Goal: Task Accomplishment & Management: Use online tool/utility

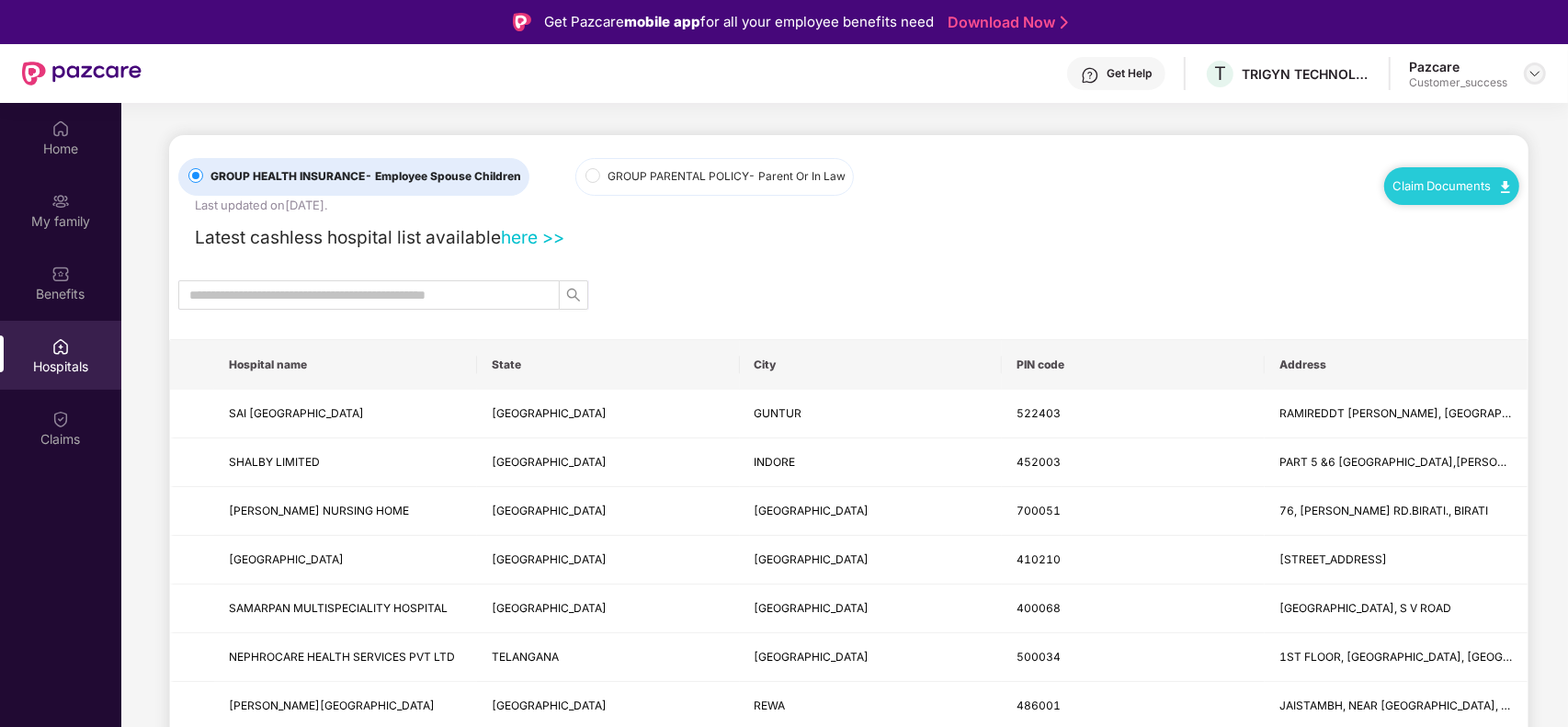
click at [1527, 72] on img at bounding box center [1535, 74] width 15 height 15
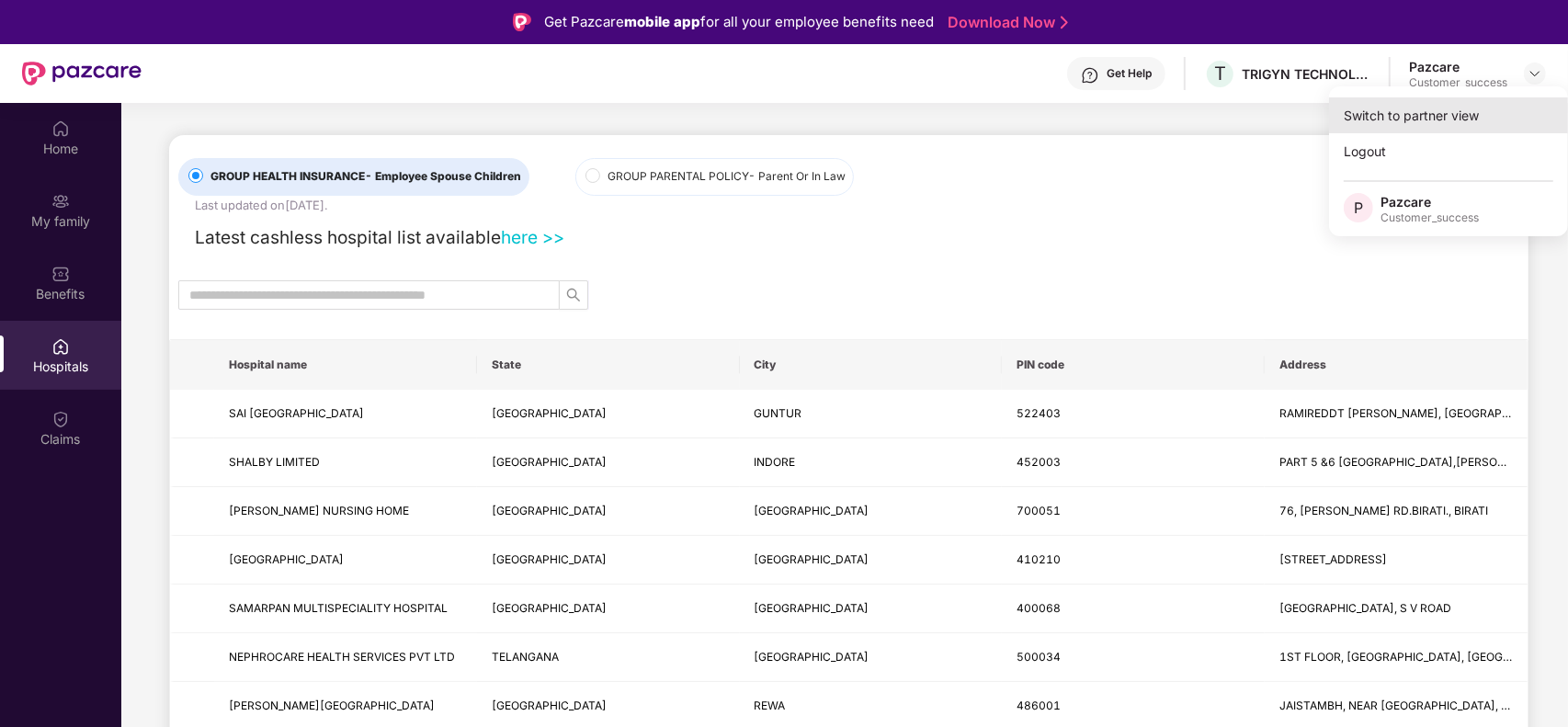
click at [1439, 116] on div "Switch to partner view" at bounding box center [1448, 115] width 239 height 36
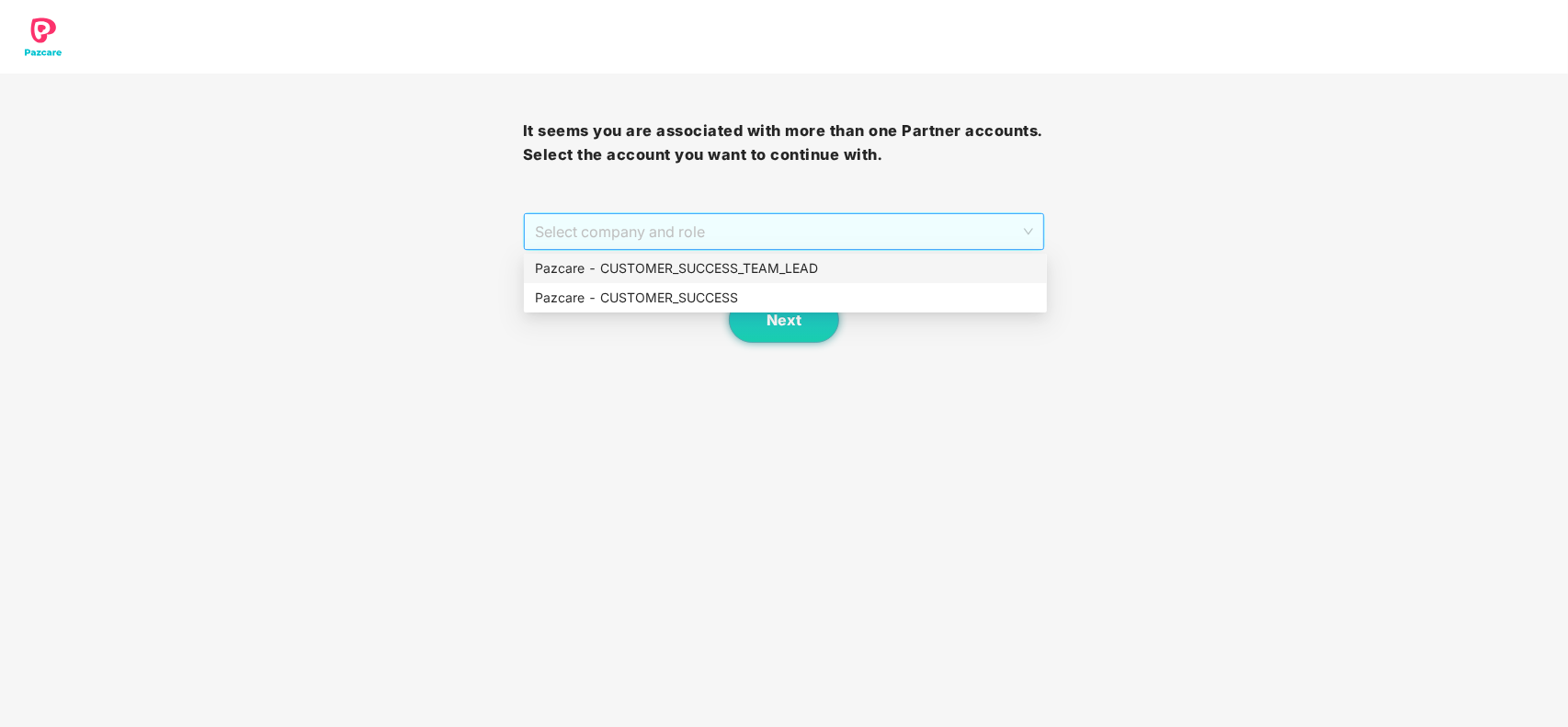
click at [823, 228] on span "Select company and role" at bounding box center [784, 232] width 499 height 35
click at [727, 308] on div "Pazcare - CUSTOMER_SUCCESS" at bounding box center [785, 298] width 523 height 30
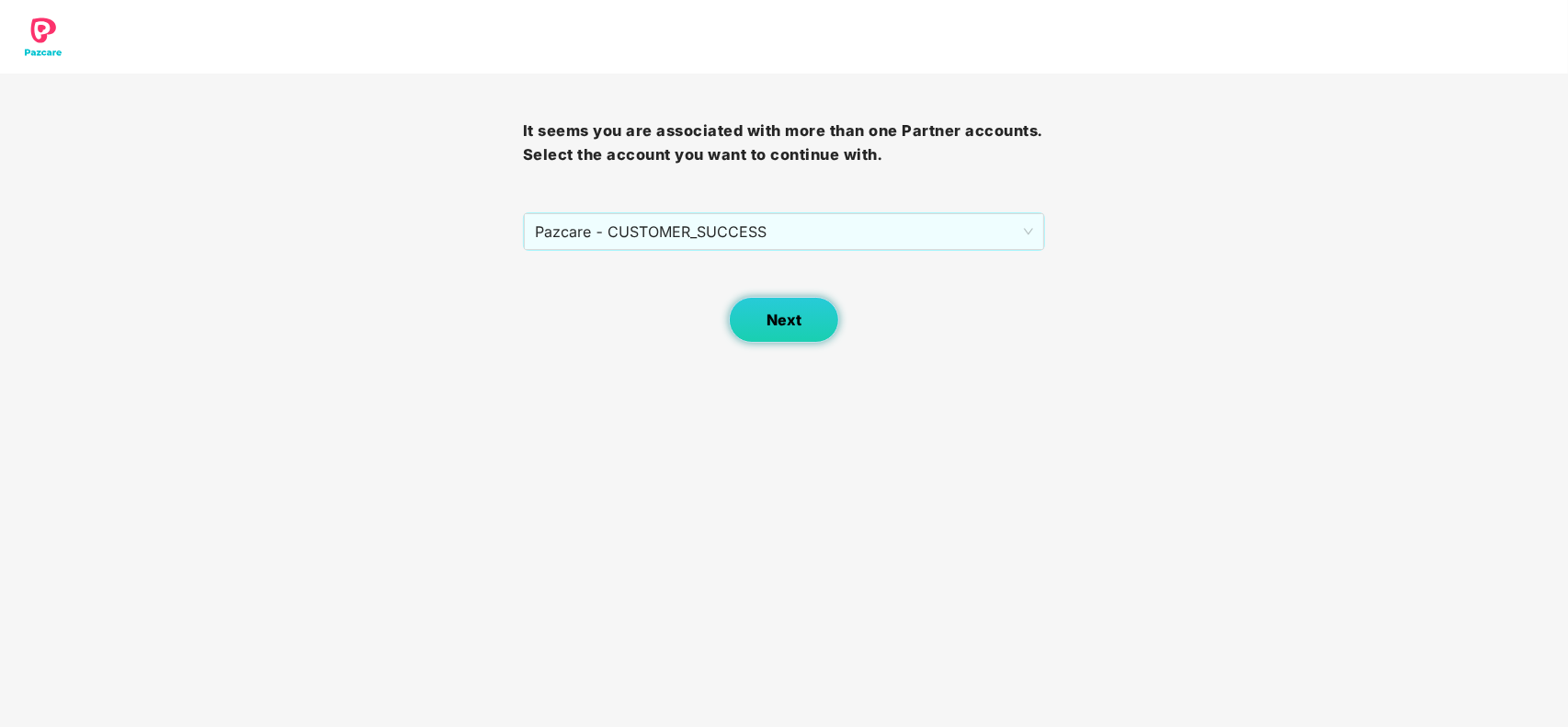
click at [783, 328] on span "Next" at bounding box center [784, 320] width 35 height 18
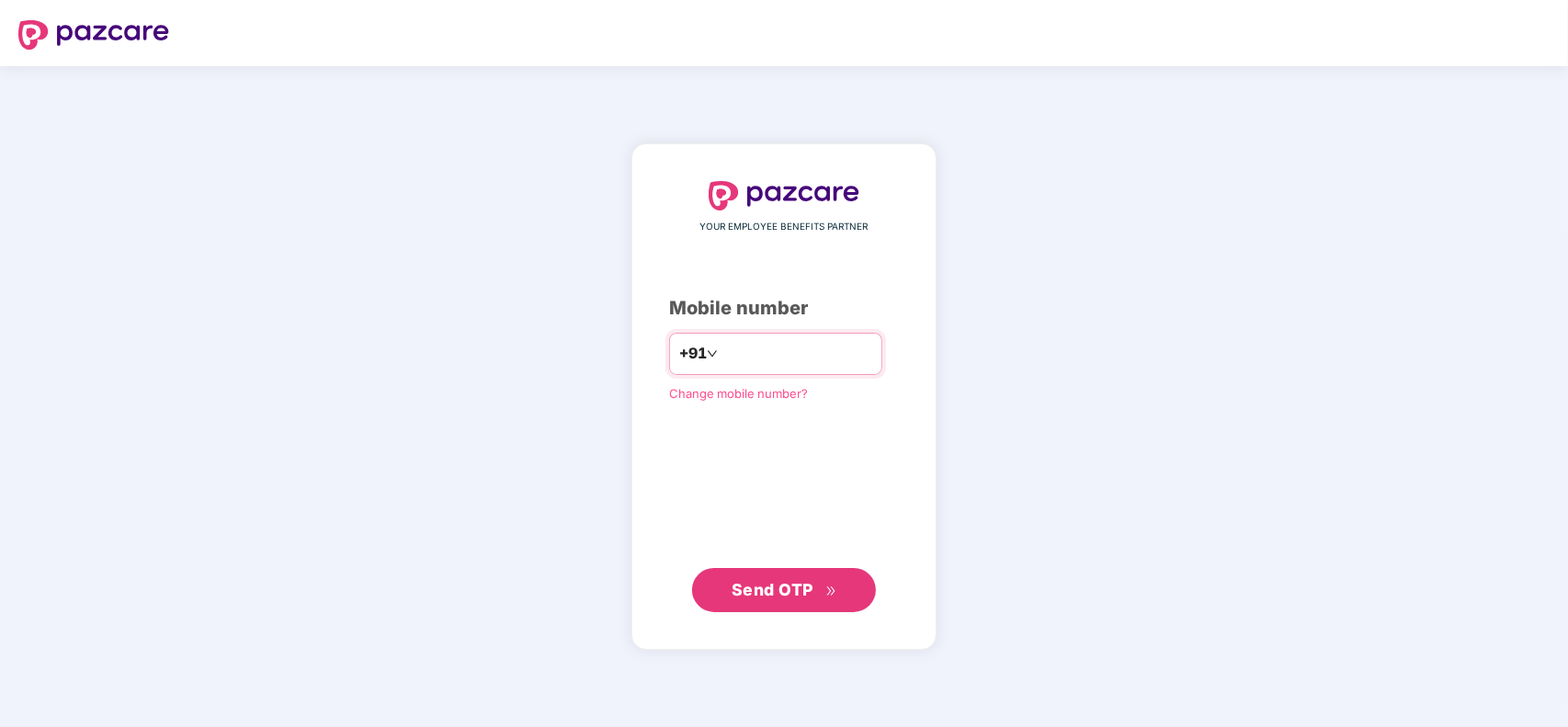
click at [771, 347] on input "number" at bounding box center [796, 354] width 150 height 30
type input "**********"
click at [791, 585] on span "Send OTP" at bounding box center [772, 589] width 82 height 19
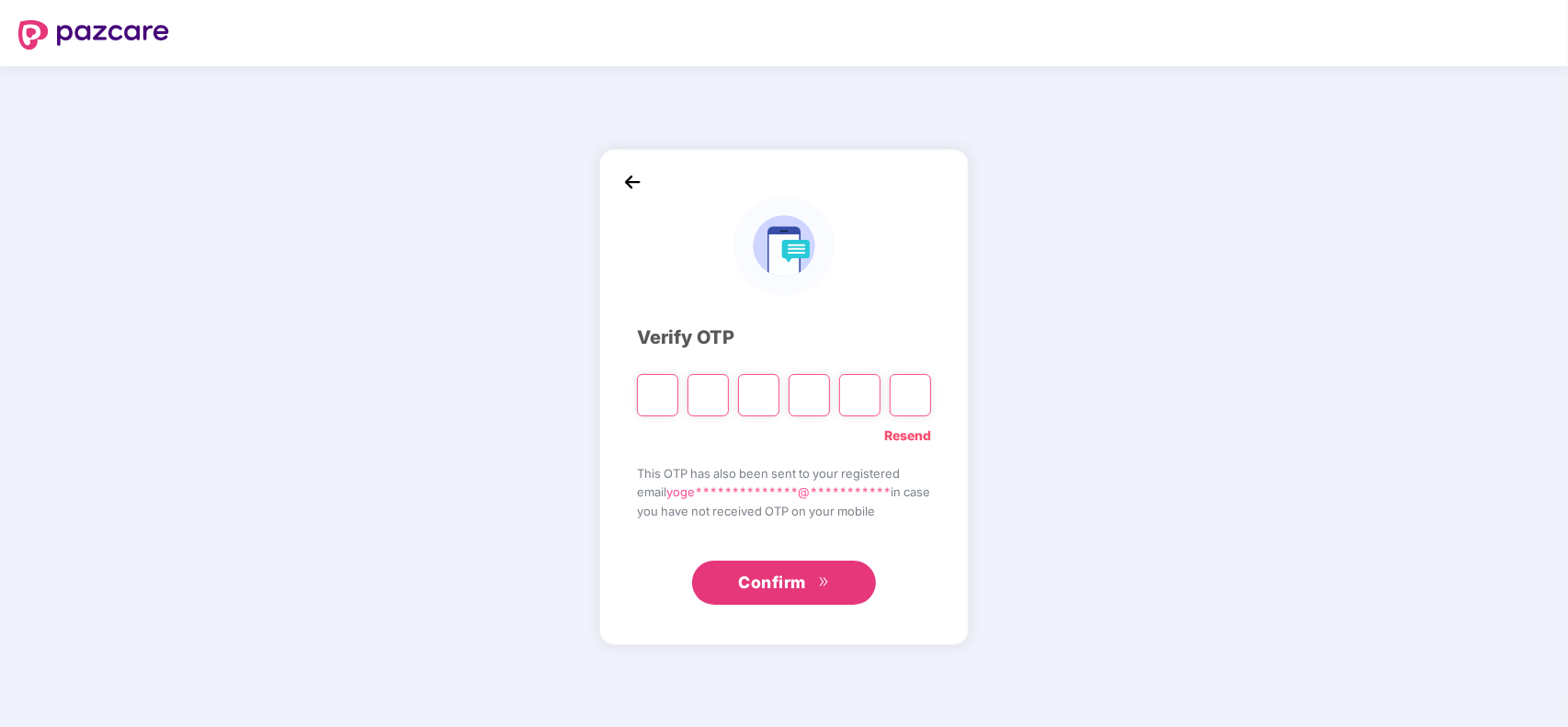
type input "*"
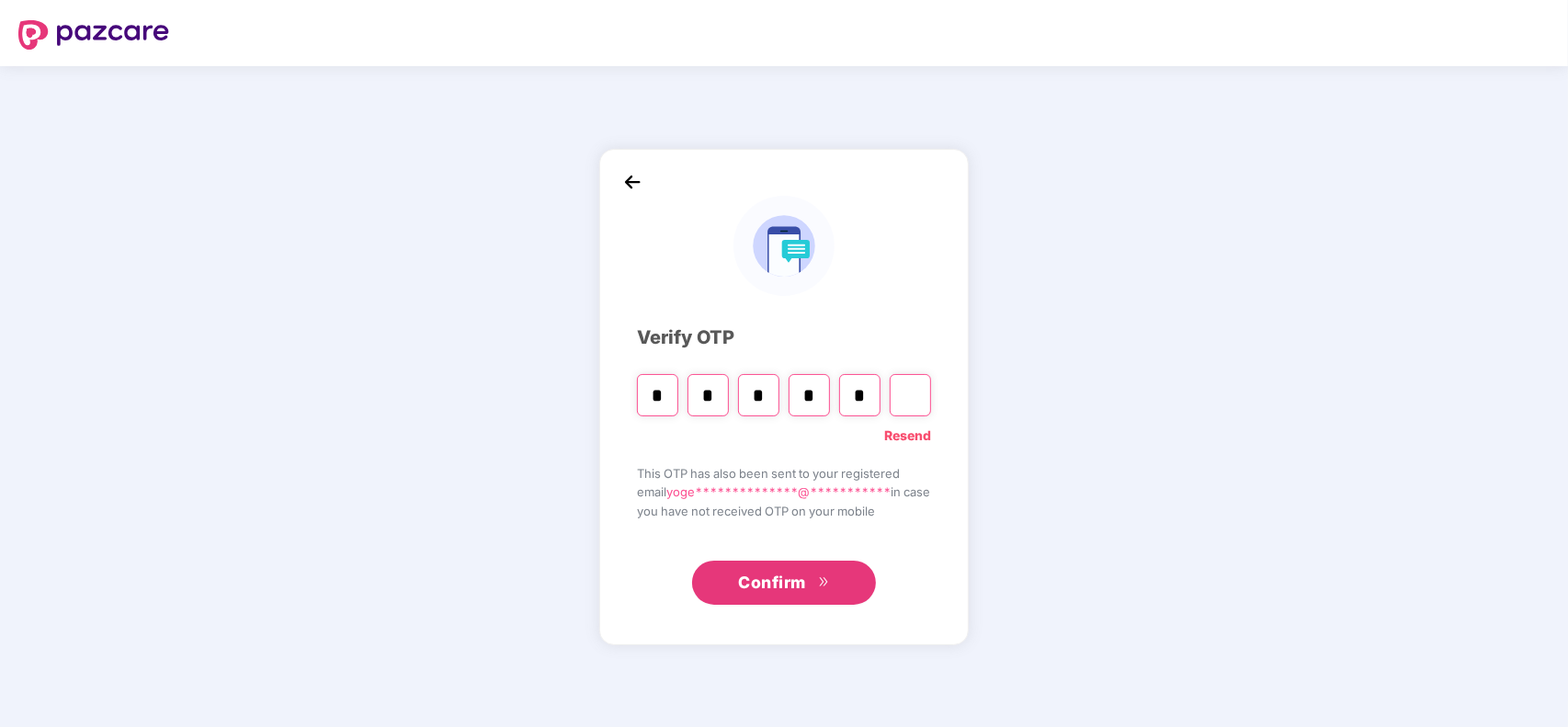
type input "*"
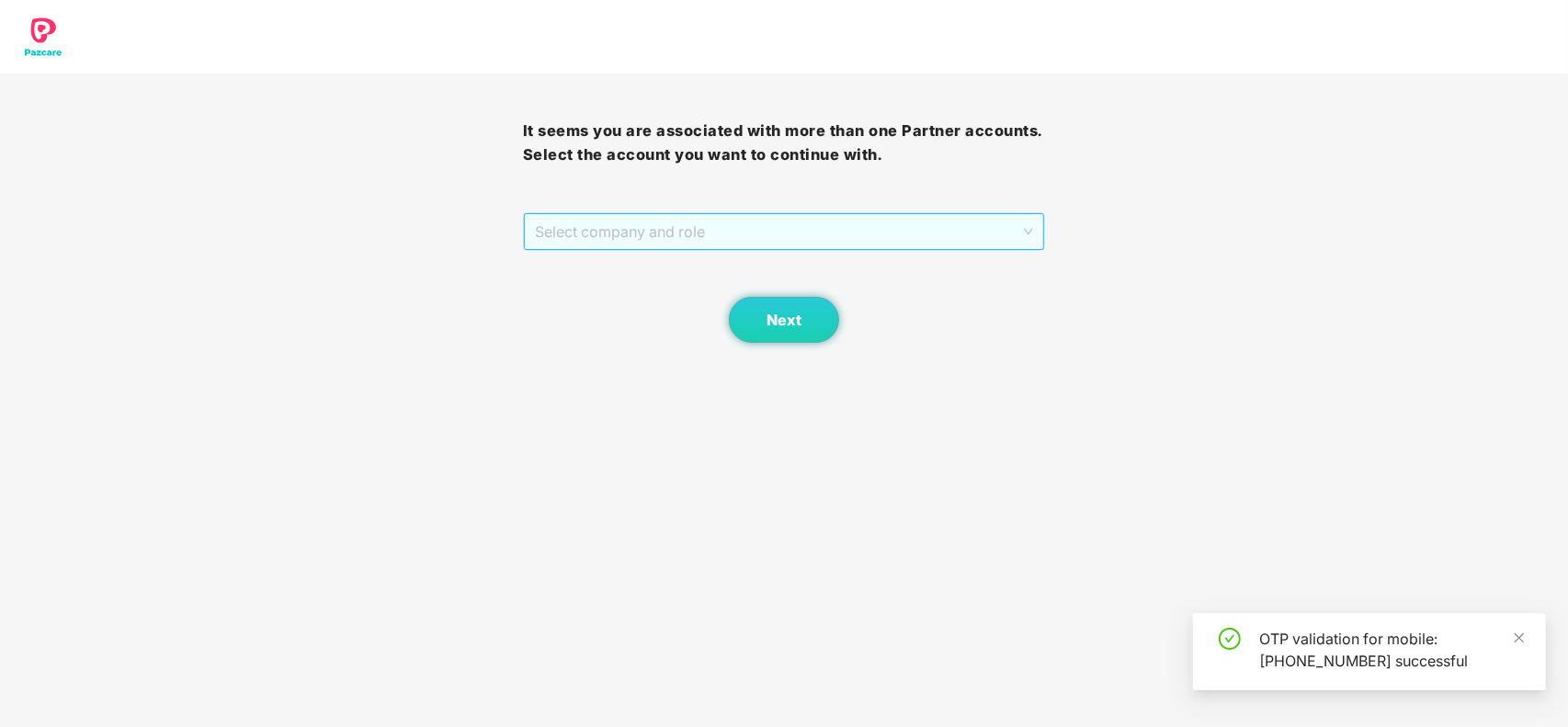
click at [710, 241] on span "Select company and role" at bounding box center [784, 232] width 499 height 35
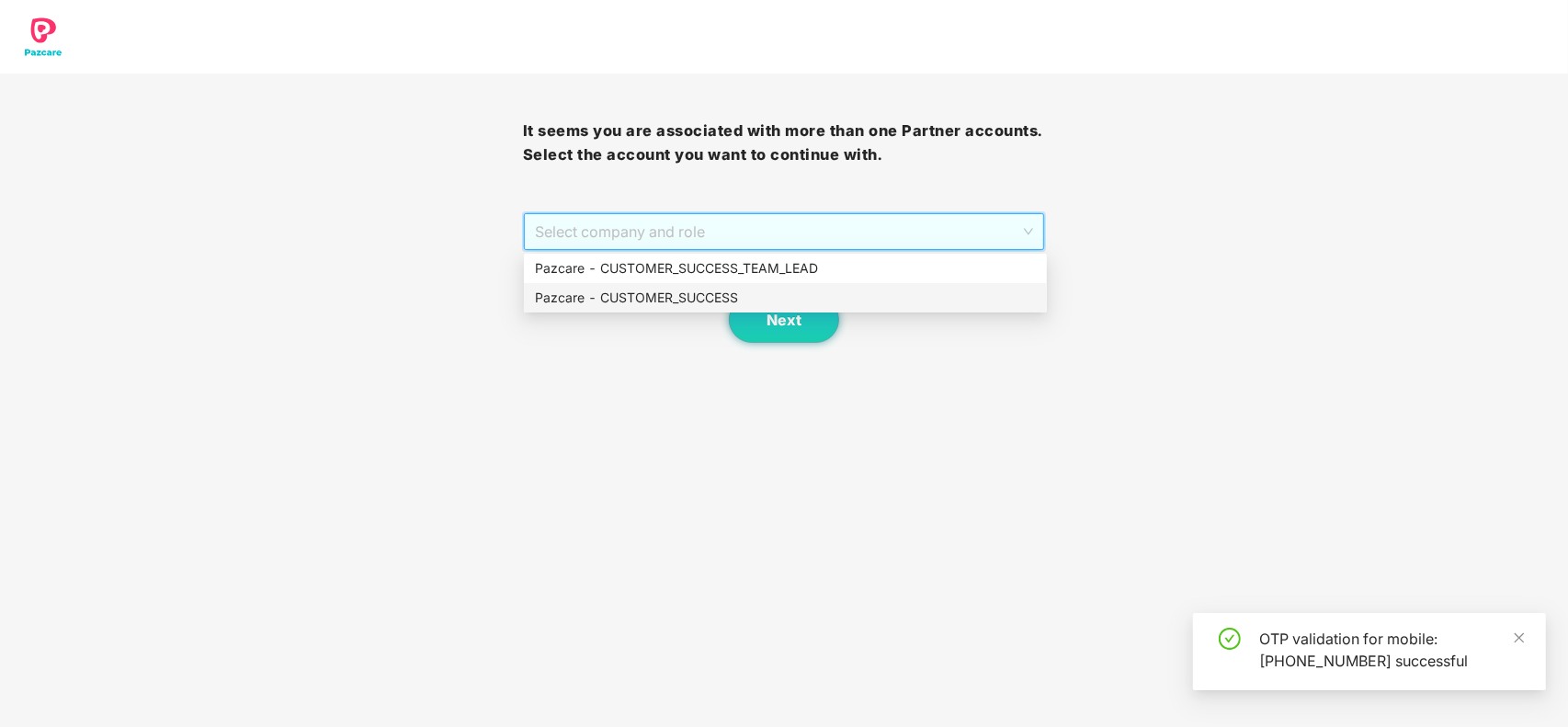
click at [697, 292] on div "Pazcare - CUSTOMER_SUCCESS" at bounding box center [785, 298] width 501 height 20
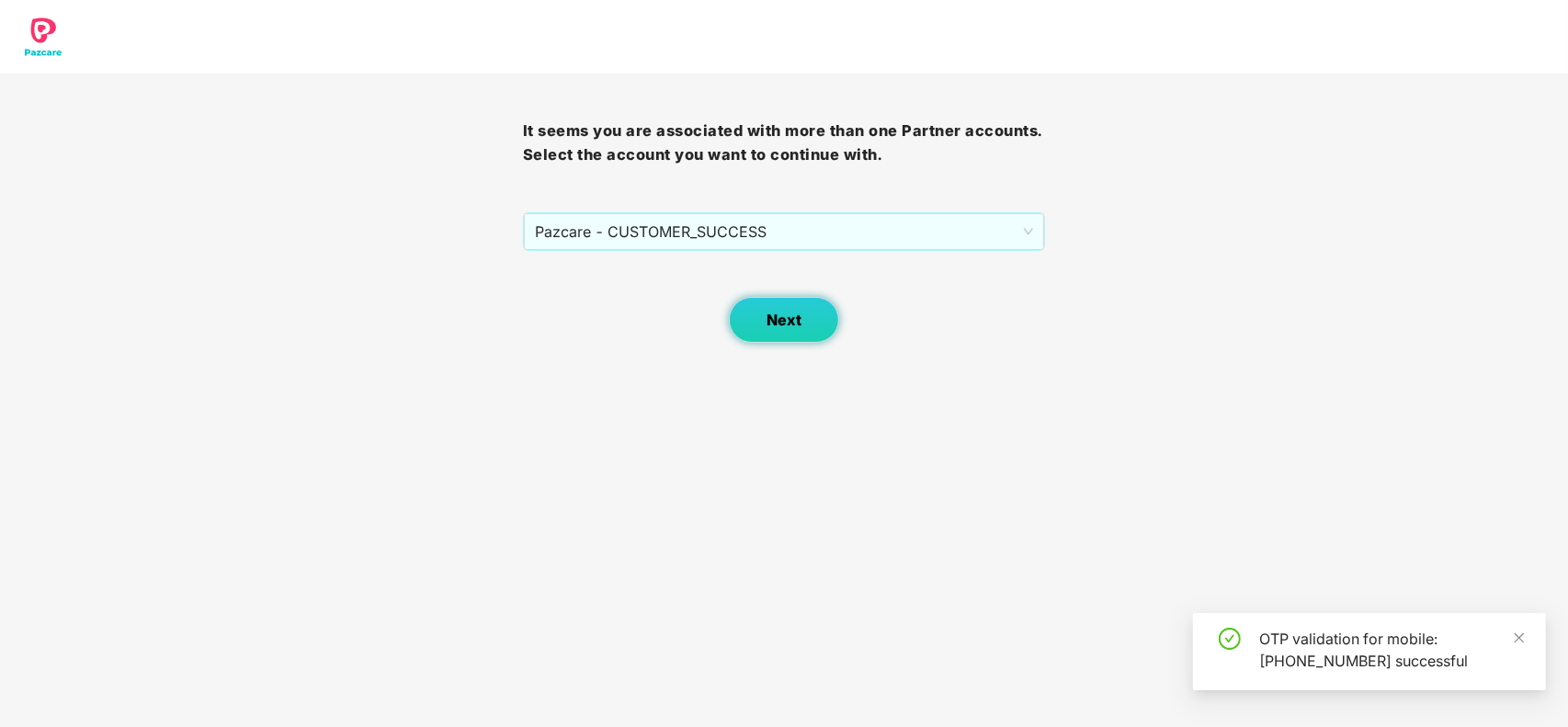
click at [784, 320] on span "Next" at bounding box center [784, 320] width 35 height 18
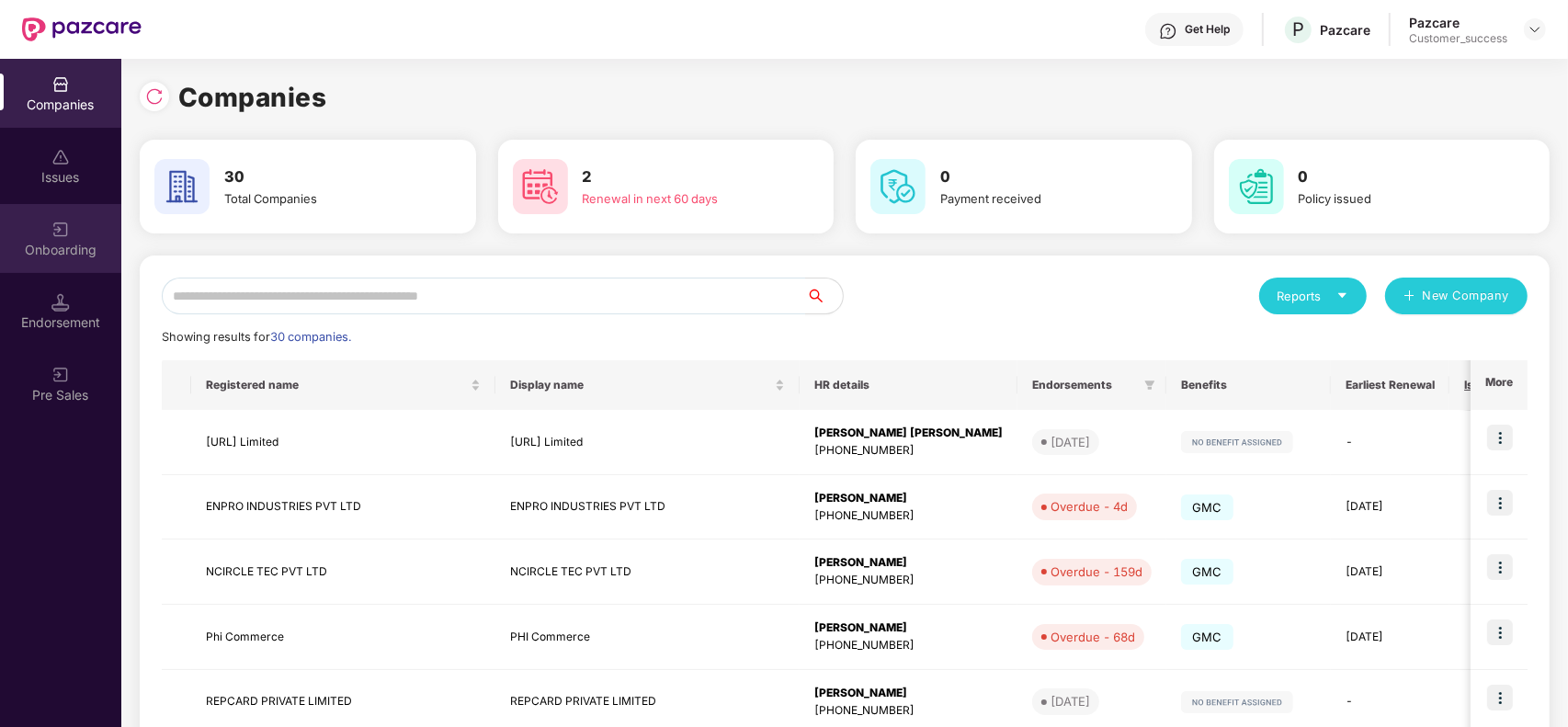
click at [52, 244] on div "Onboarding" at bounding box center [60, 250] width 121 height 18
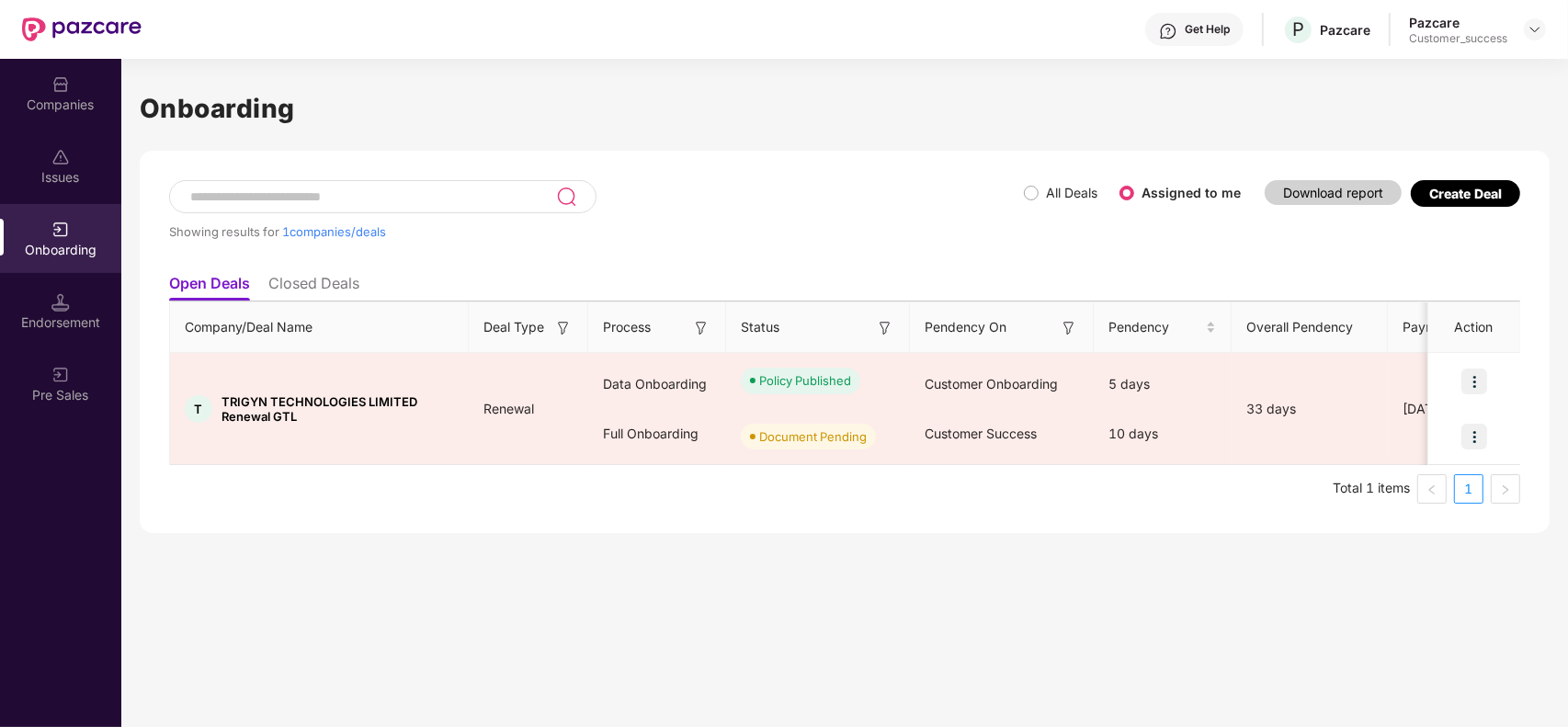
click at [1471, 197] on div "Create Deal" at bounding box center [1466, 193] width 73 height 16
click at [1463, 190] on div "Create Deal" at bounding box center [1466, 193] width 73 height 16
